Goal: Connect with others: Connect with others

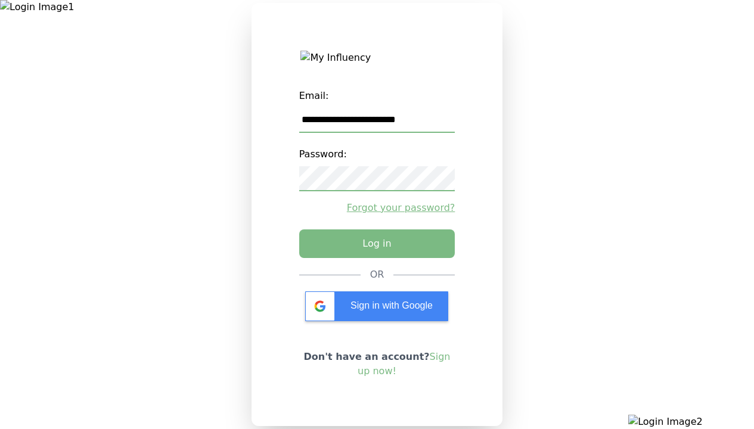
type input "**********"
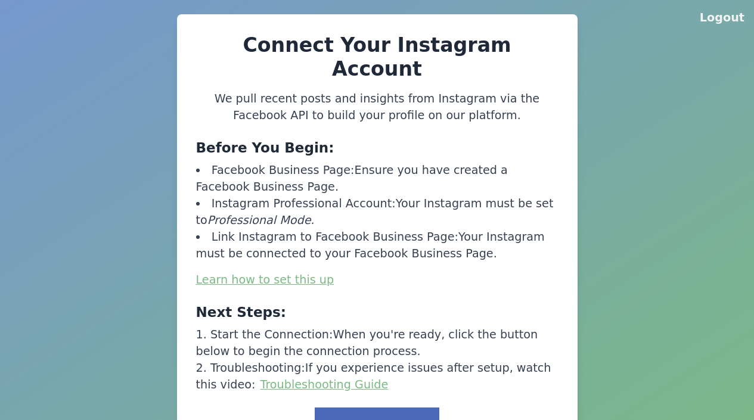
click at [381, 408] on button "Link to Facebook" at bounding box center [377, 426] width 124 height 37
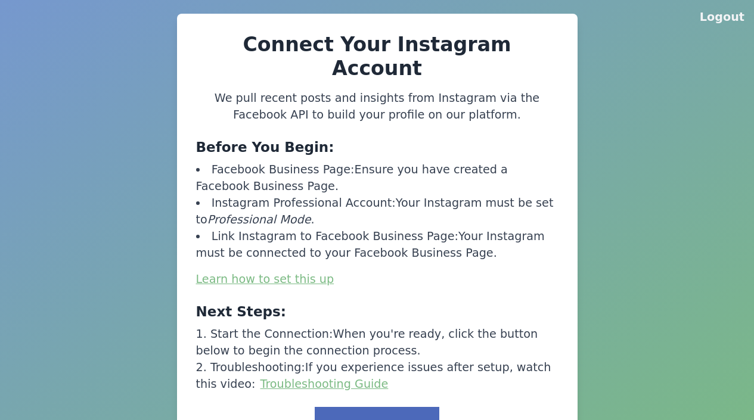
click at [381, 407] on button "Link to Facebook" at bounding box center [377, 425] width 124 height 37
